Goal: Transaction & Acquisition: Subscribe to service/newsletter

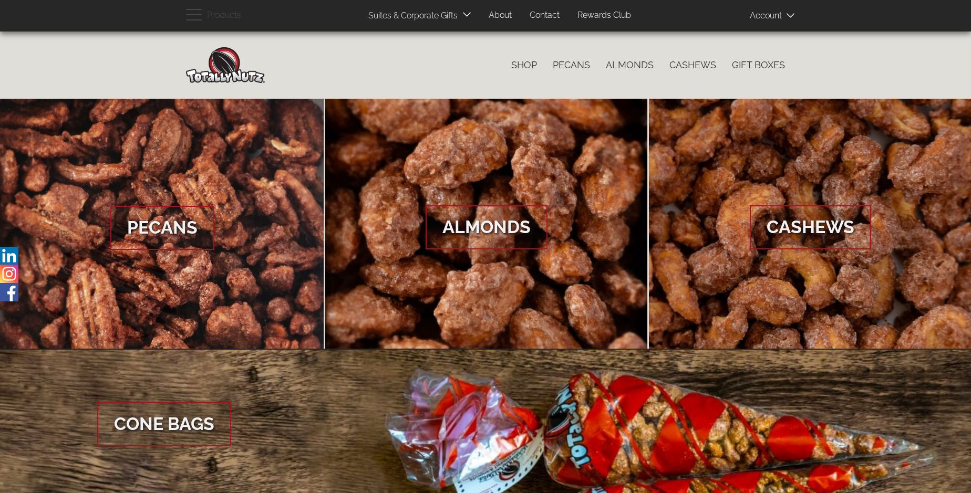
scroll to position [1571, 0]
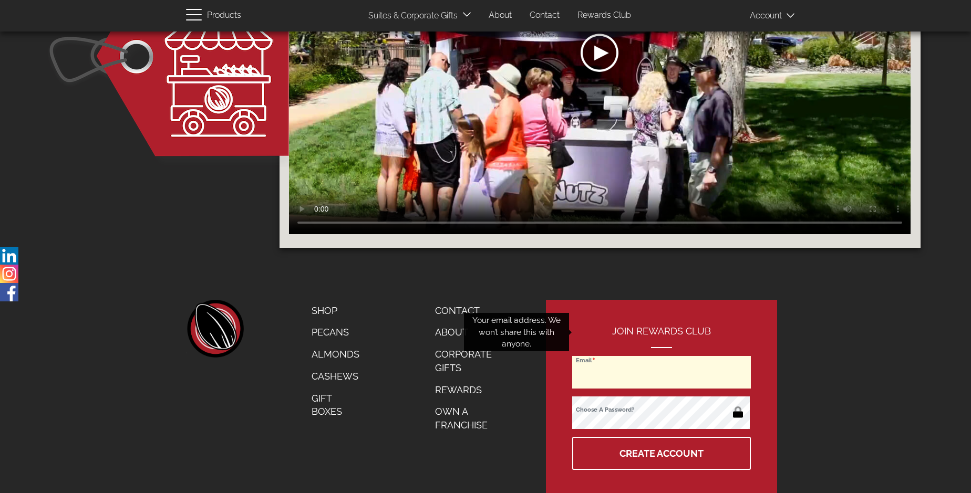
click at [662, 356] on input "Email" at bounding box center [661, 372] width 179 height 33
type input "[EMAIL_ADDRESS][DOMAIN_NAME]"
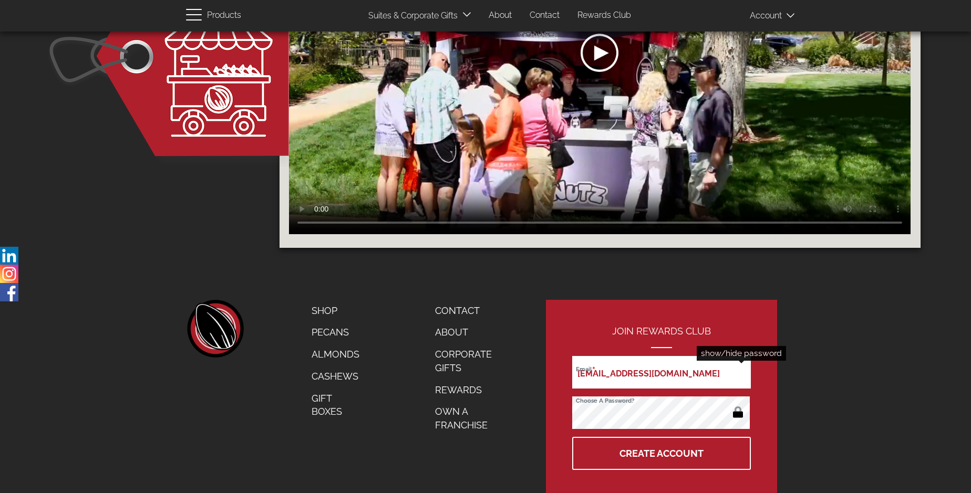
click at [738, 405] on button "button" at bounding box center [738, 413] width 20 height 17
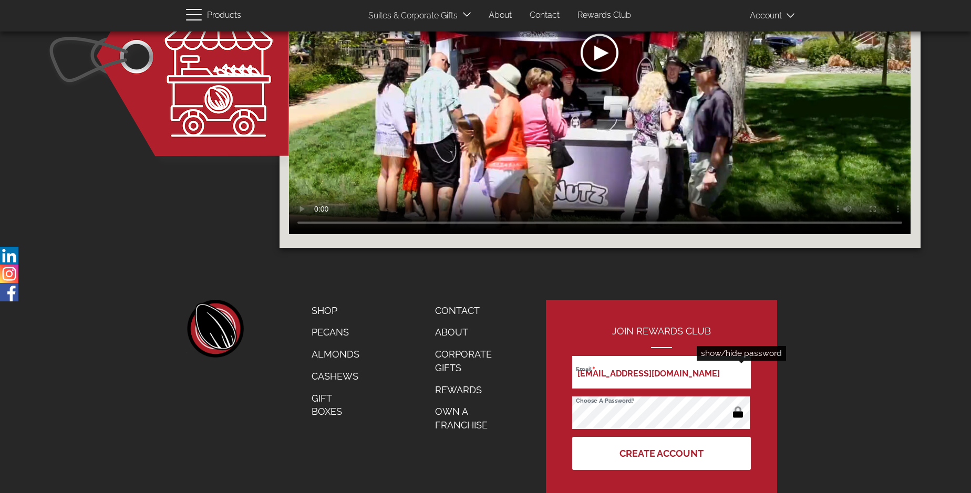
click at [662, 437] on button "Create Account" at bounding box center [661, 453] width 179 height 33
